Goal: Task Accomplishment & Management: Use online tool/utility

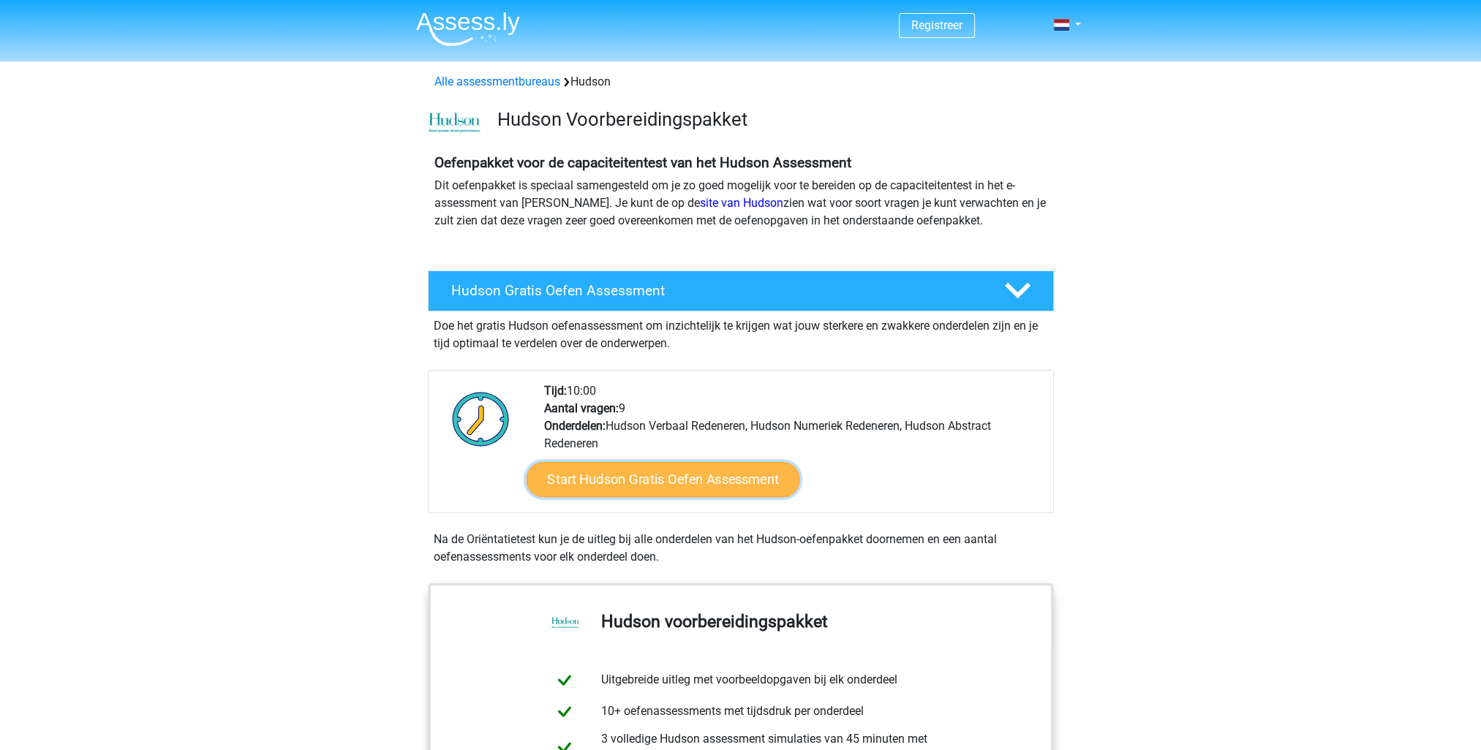
click at [701, 473] on link "Start Hudson Gratis Oefen Assessment" at bounding box center [663, 479] width 274 height 35
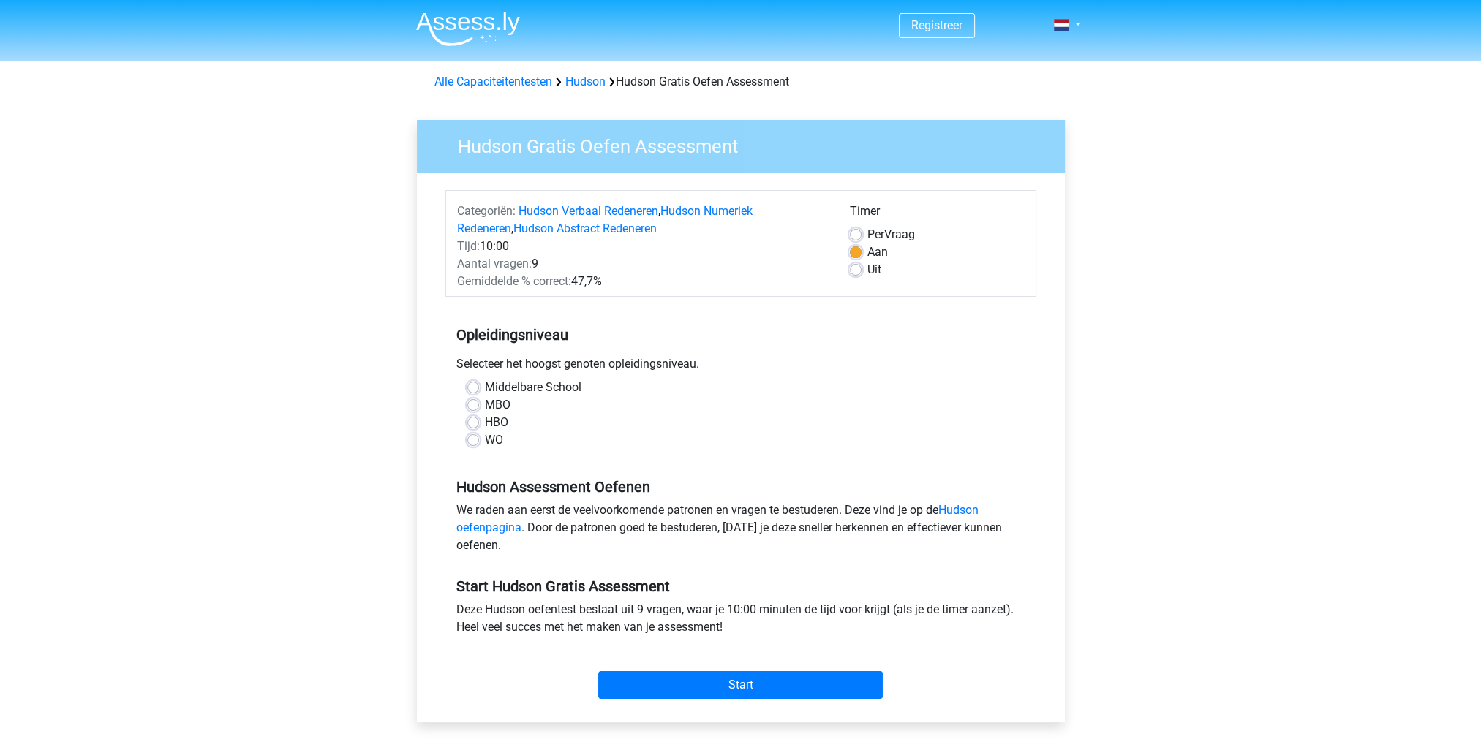
click at [485, 437] on label "WO" at bounding box center [494, 441] width 18 height 18
click at [471, 437] on input "WO" at bounding box center [473, 439] width 12 height 15
radio input "true"
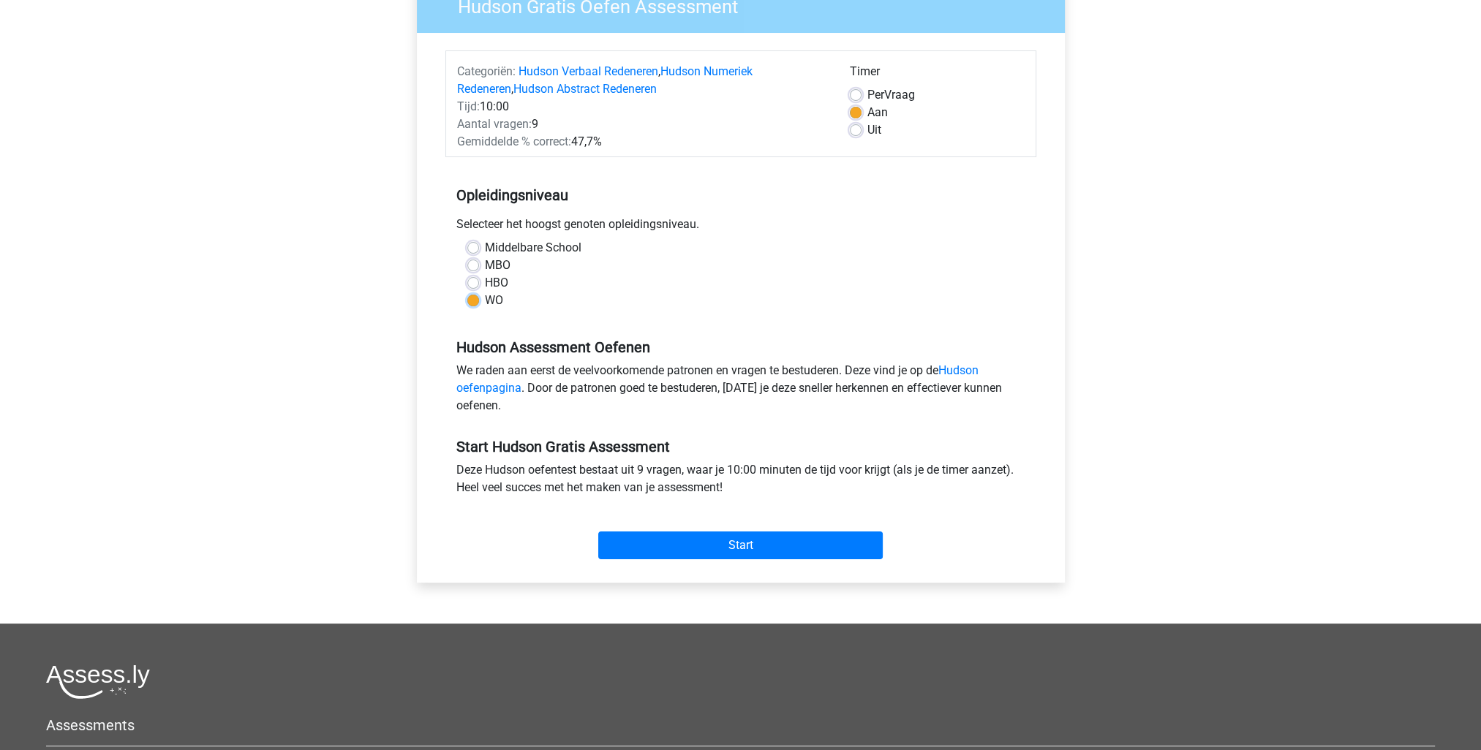
scroll to position [146, 0]
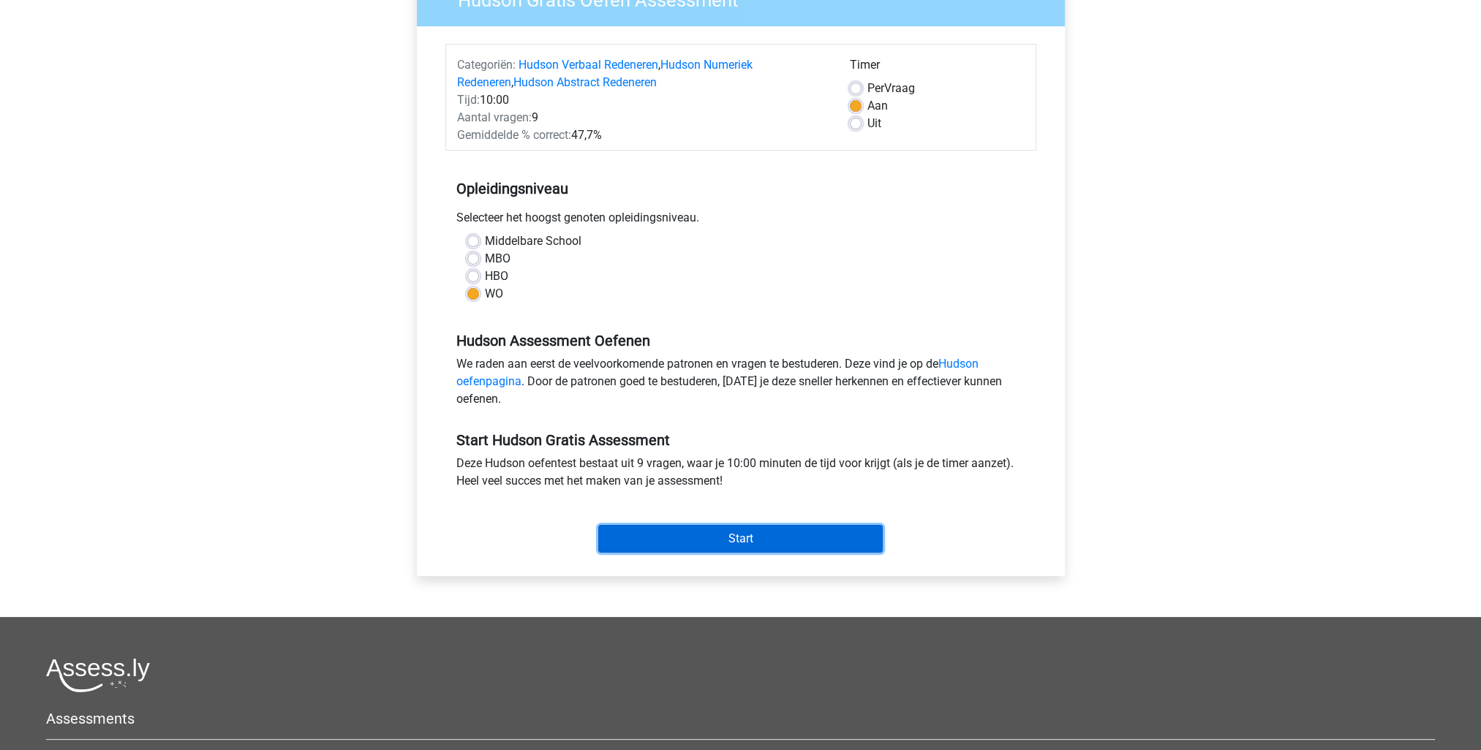
drag, startPoint x: 754, startPoint y: 540, endPoint x: 776, endPoint y: 532, distance: 23.4
click at [754, 540] on input "Start" at bounding box center [740, 539] width 285 height 28
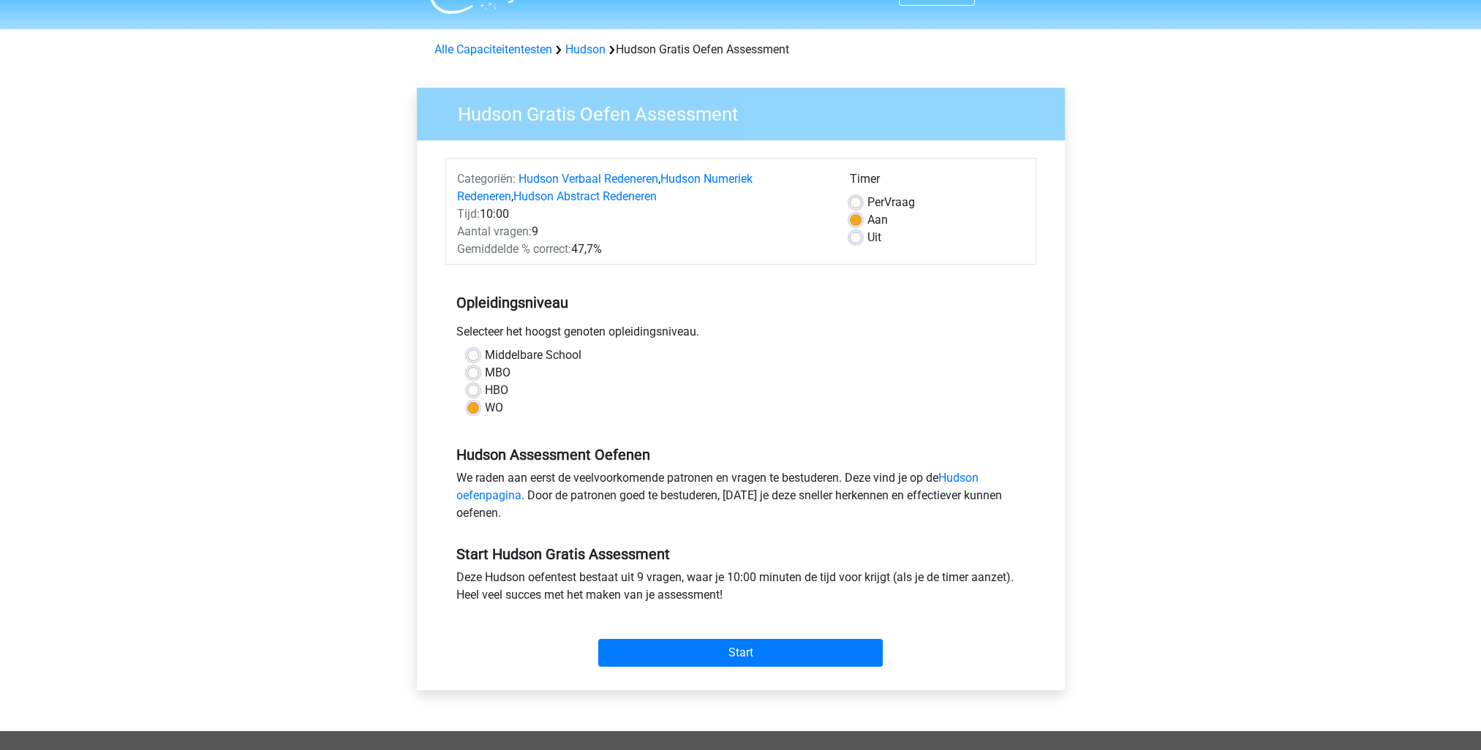
scroll to position [0, 0]
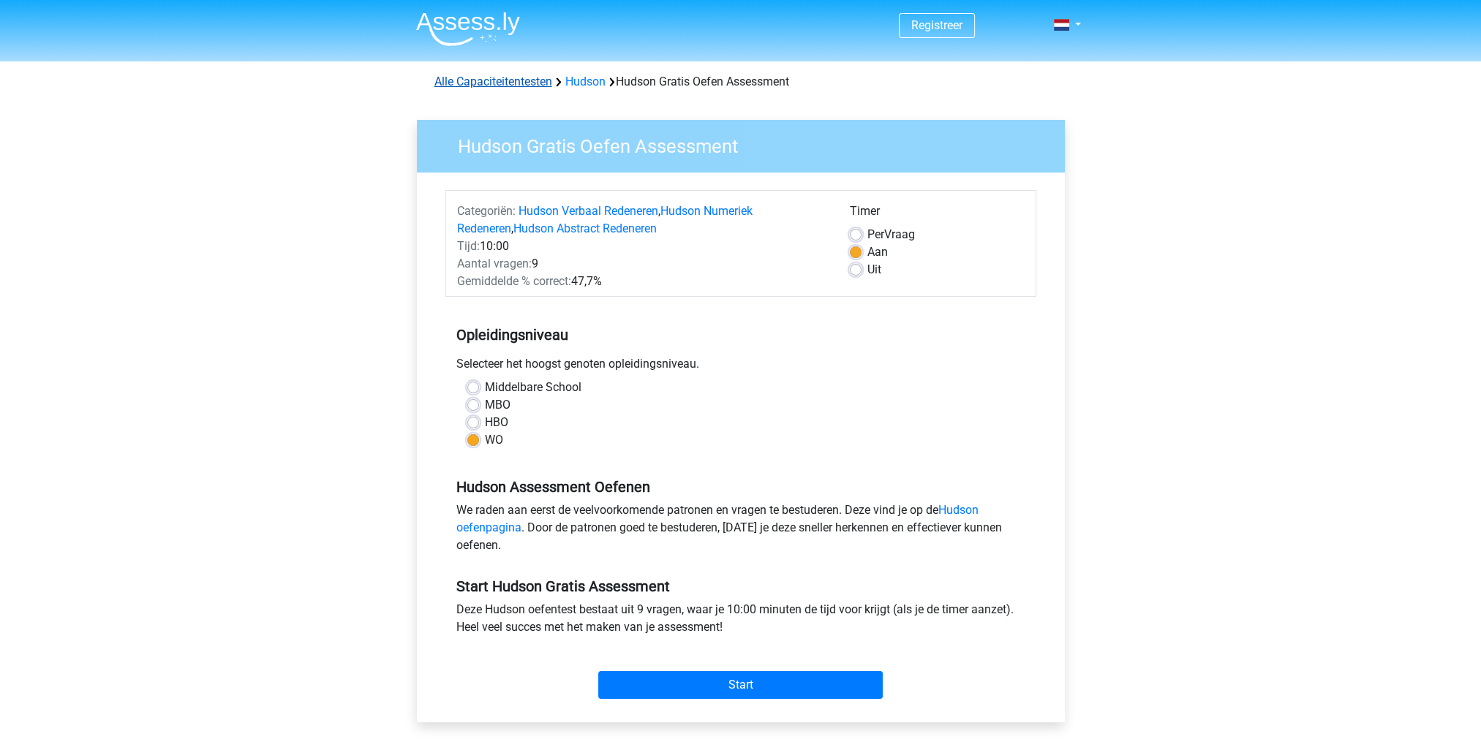
click at [495, 79] on link "Alle Capaciteitentesten" at bounding box center [493, 82] width 118 height 14
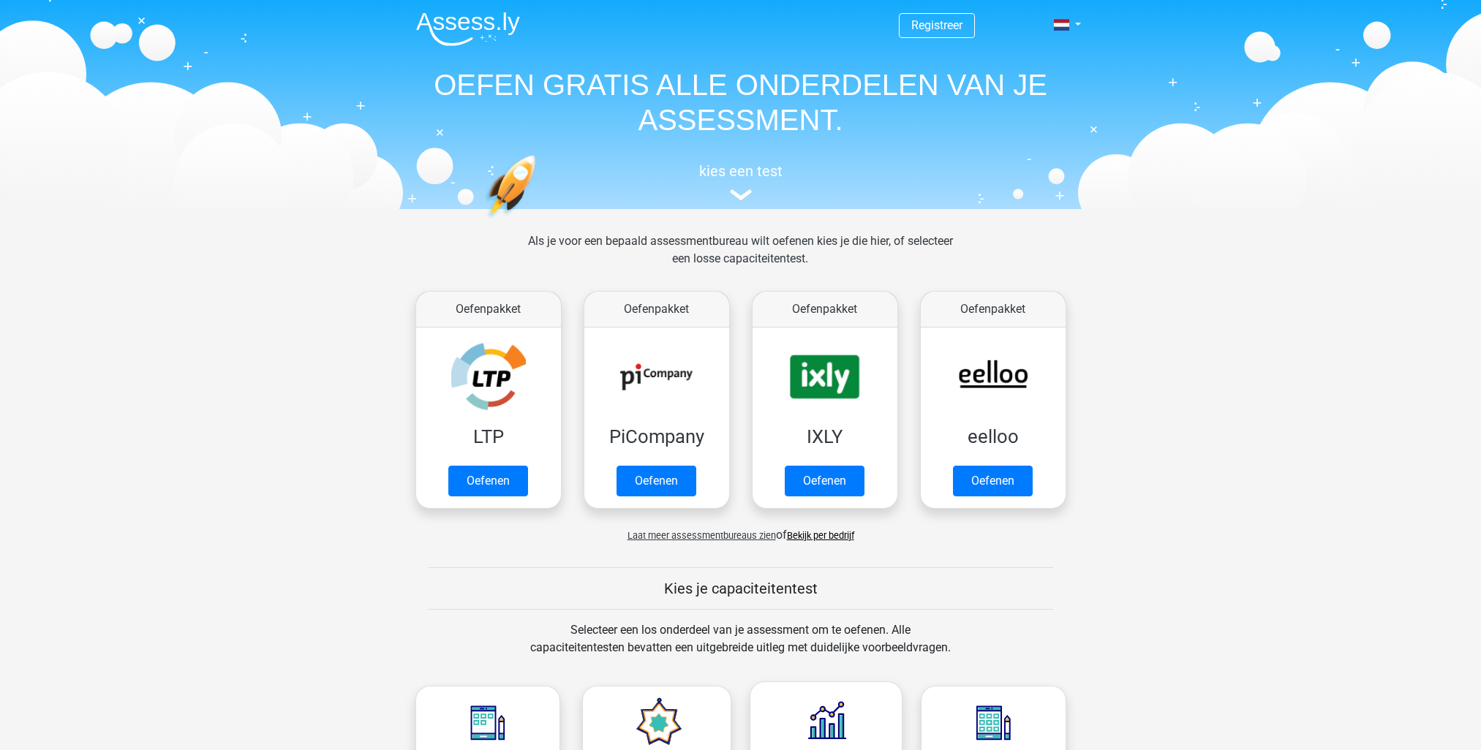
scroll to position [620, 0]
